Goal: Task Accomplishment & Management: Manage account settings

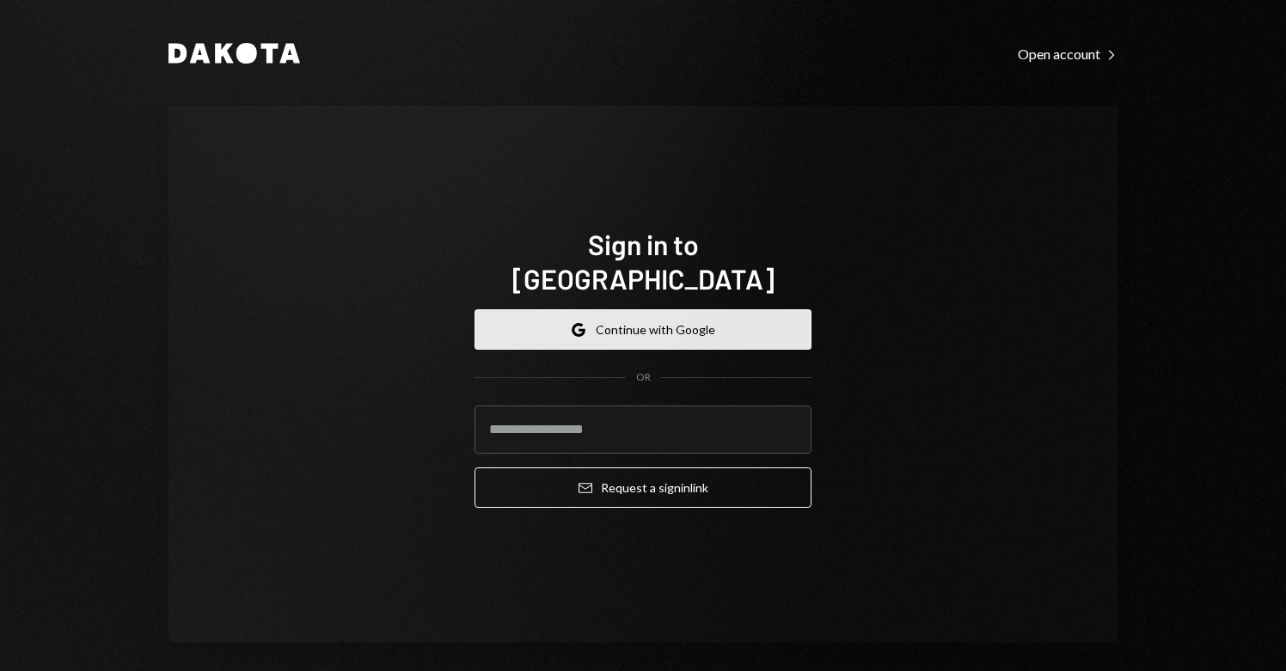
click at [542, 312] on button "Google Continue with Google" at bounding box center [643, 330] width 337 height 40
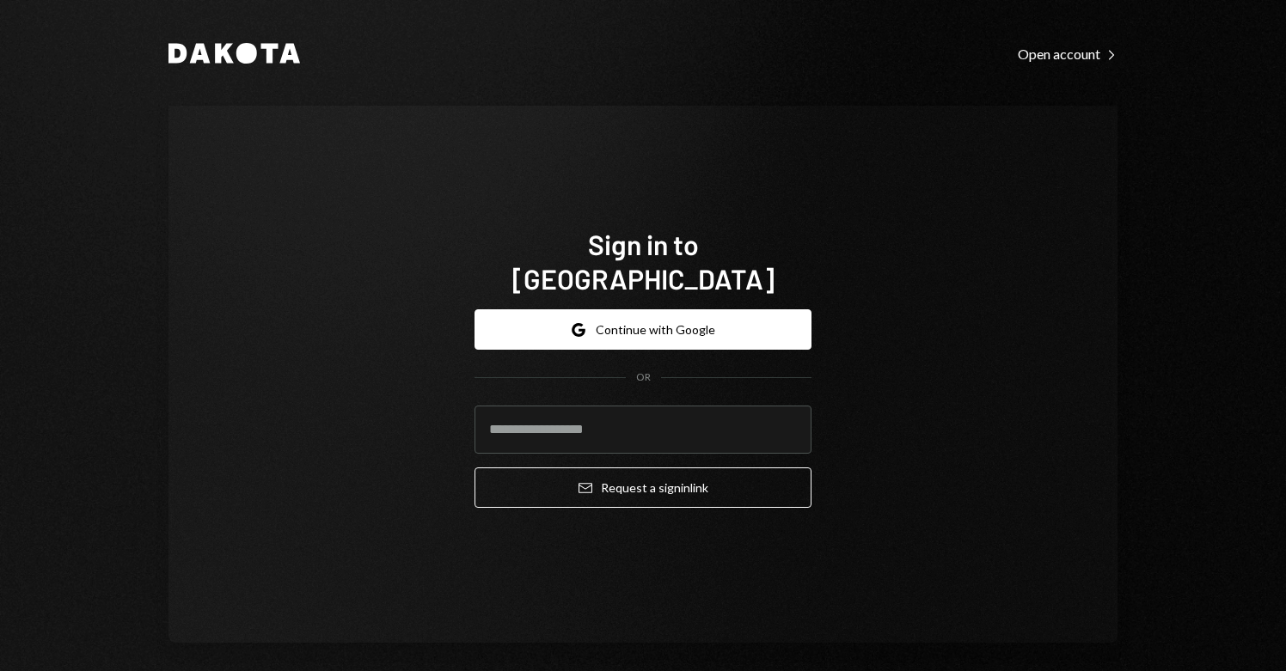
click at [676, 325] on button "Google Continue with Google" at bounding box center [643, 330] width 337 height 40
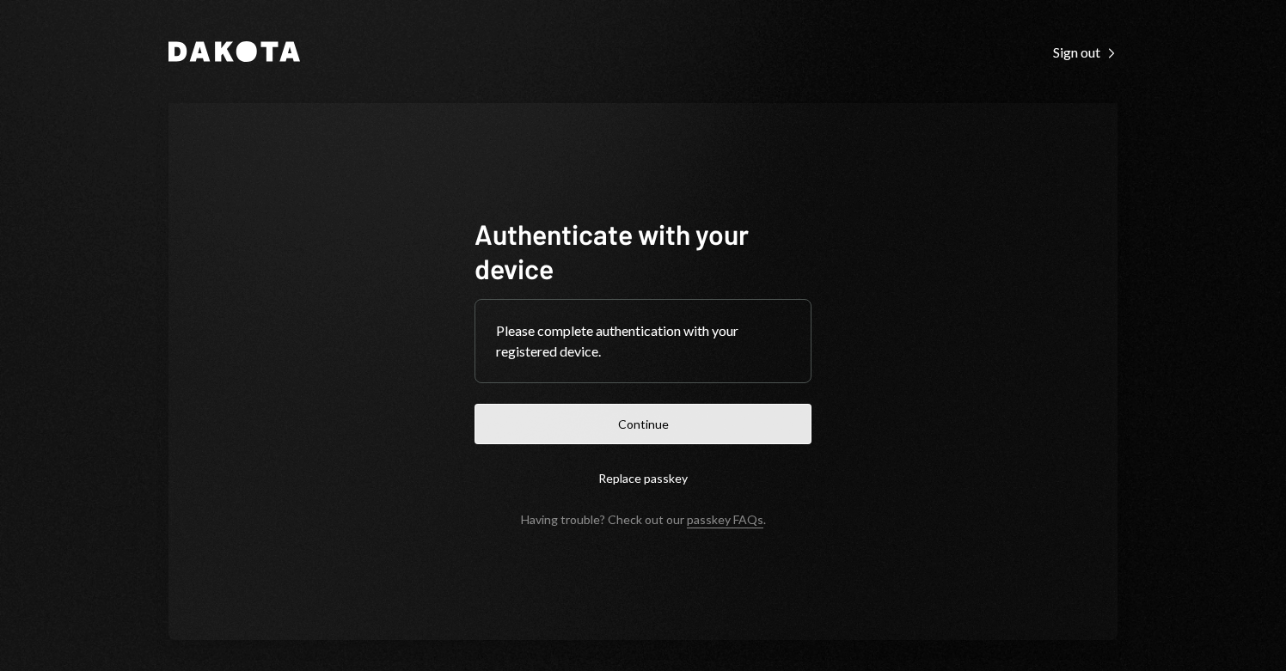
click at [622, 438] on button "Continue" at bounding box center [643, 424] width 337 height 40
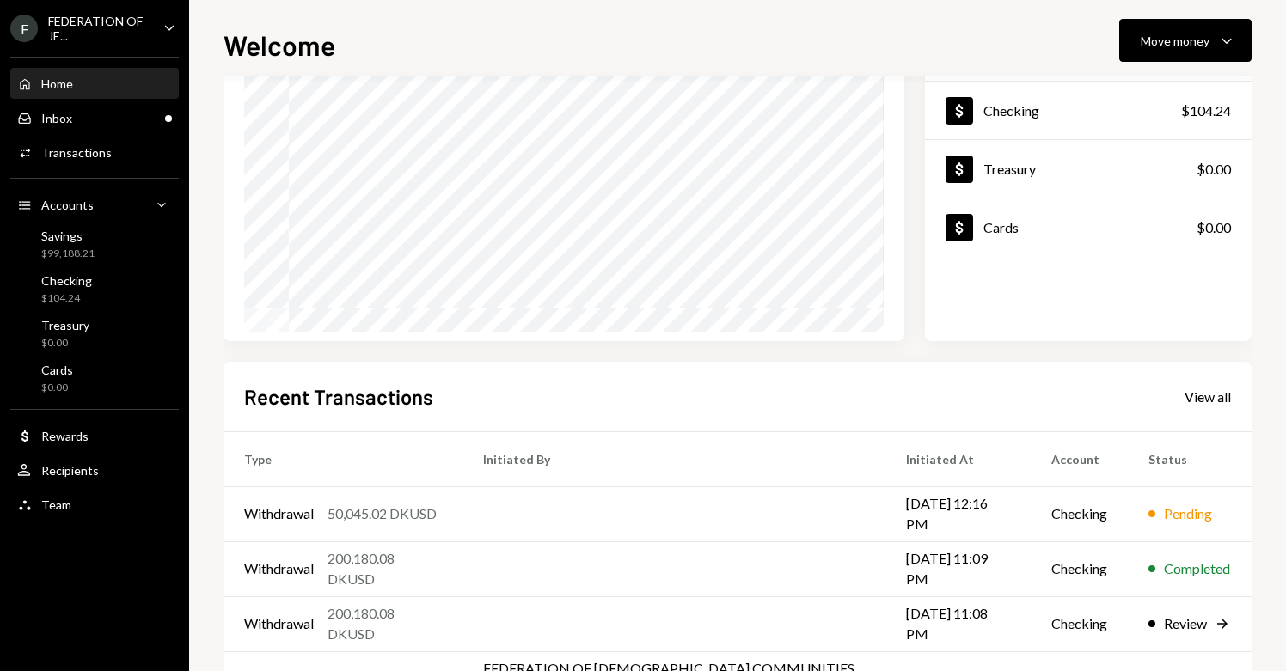
click at [96, 45] on ul "F FEDERATION OF JE... Caret Down Home Home Inbox Inbox Activities Transactions …" at bounding box center [94, 262] width 189 height 524
click at [71, 46] on div "Home Home Inbox Inbox Activities Transactions Accounts Accounts Caret Down Savi…" at bounding box center [94, 284] width 189 height 477
click at [83, 17] on div "FEDERATION OF JE..." at bounding box center [98, 28] width 101 height 29
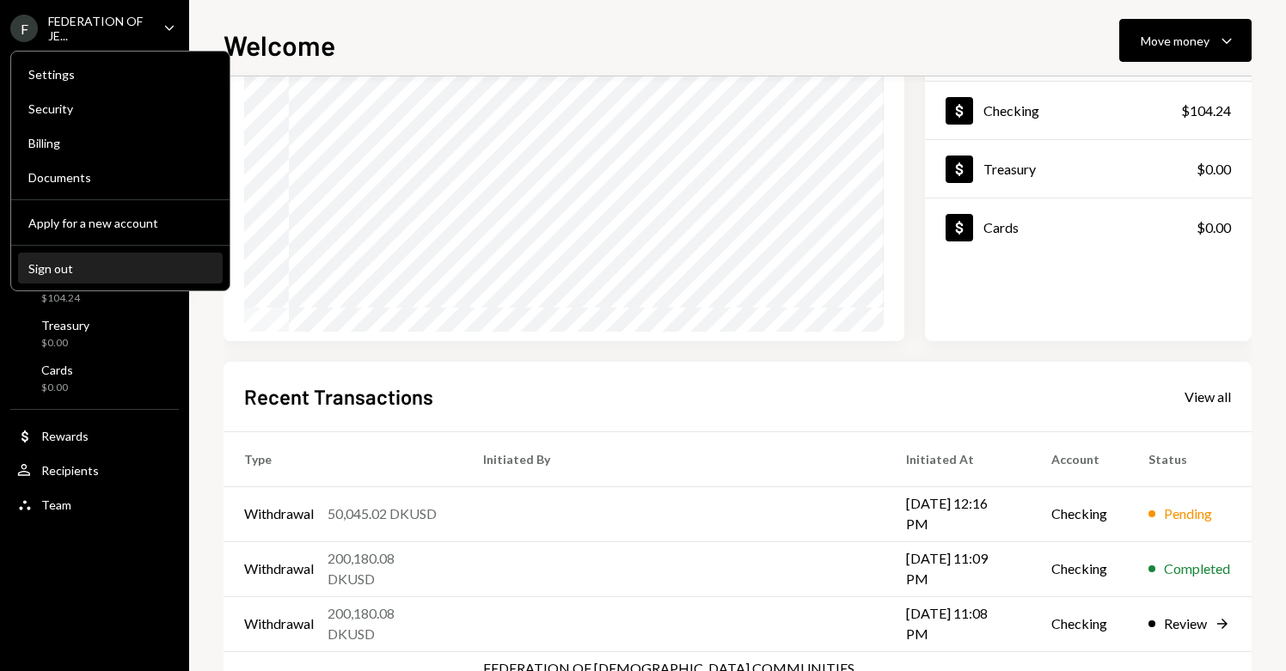
click at [60, 279] on button "Sign out" at bounding box center [120, 269] width 205 height 31
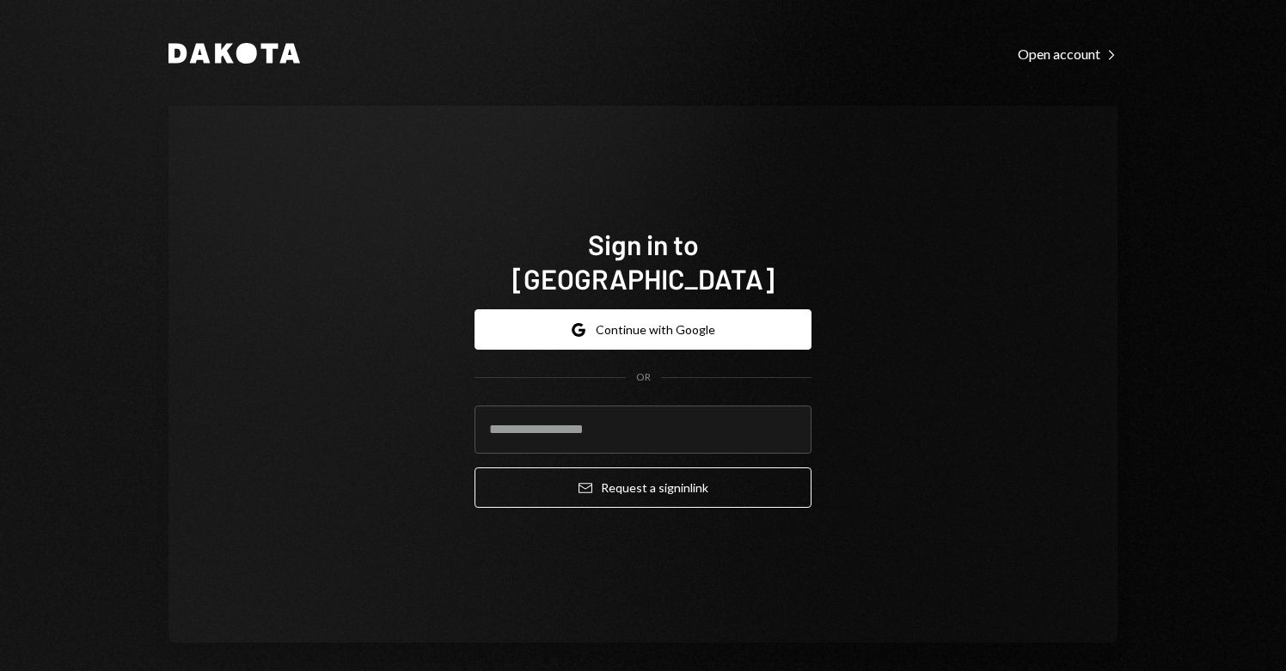
type input "**********"
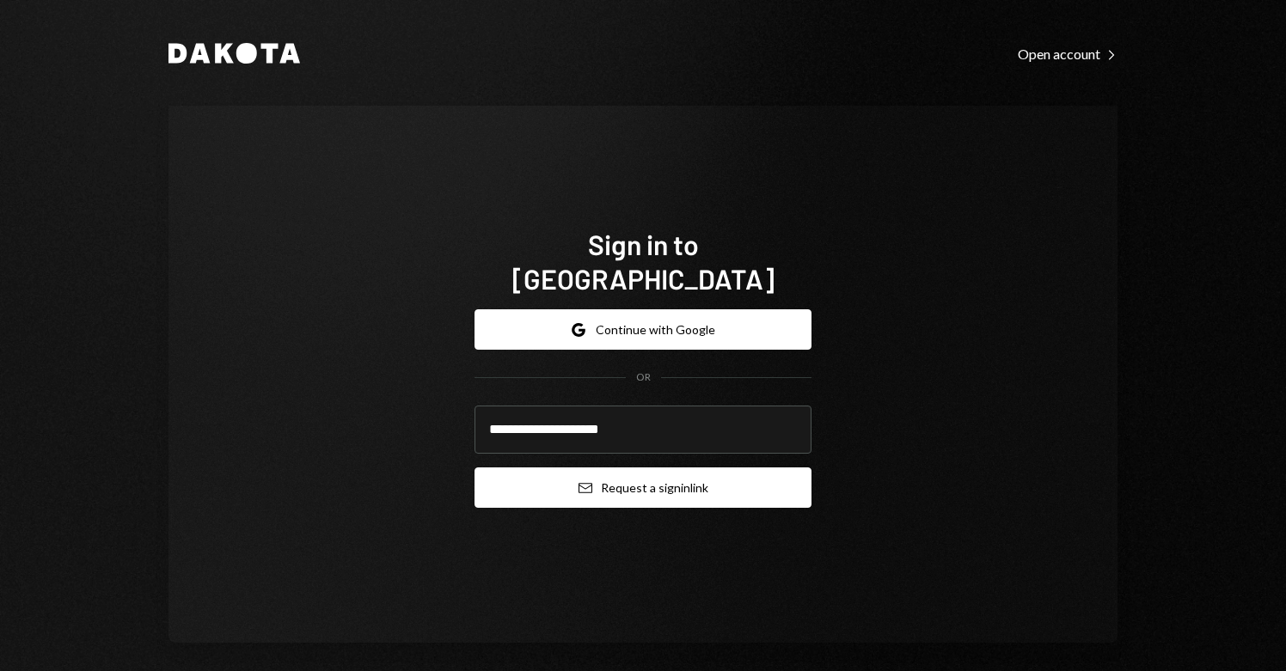
click at [727, 470] on button "Email Request a sign in link" at bounding box center [643, 488] width 337 height 40
